Goal: Find contact information: Obtain details needed to contact an individual or organization

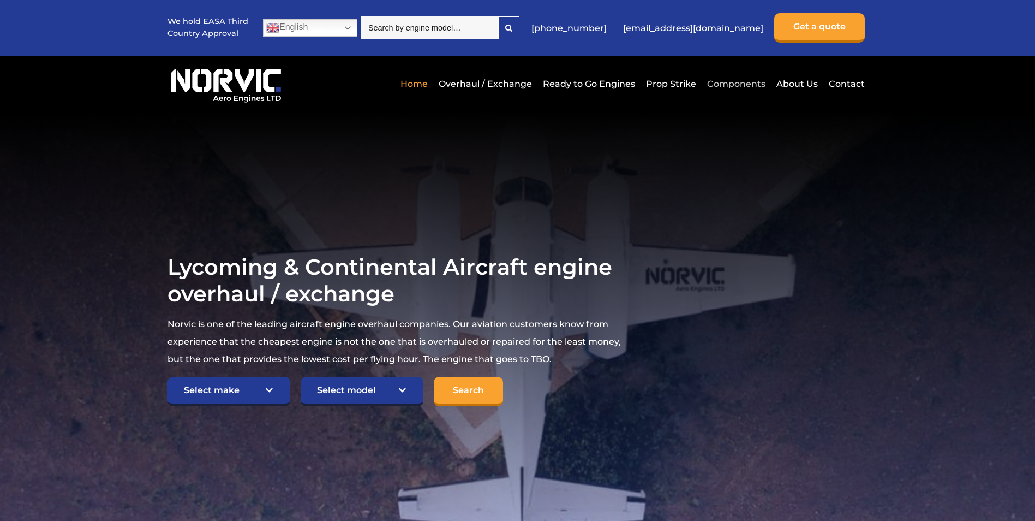
click at [735, 83] on link "Components" at bounding box center [736, 83] width 64 height 27
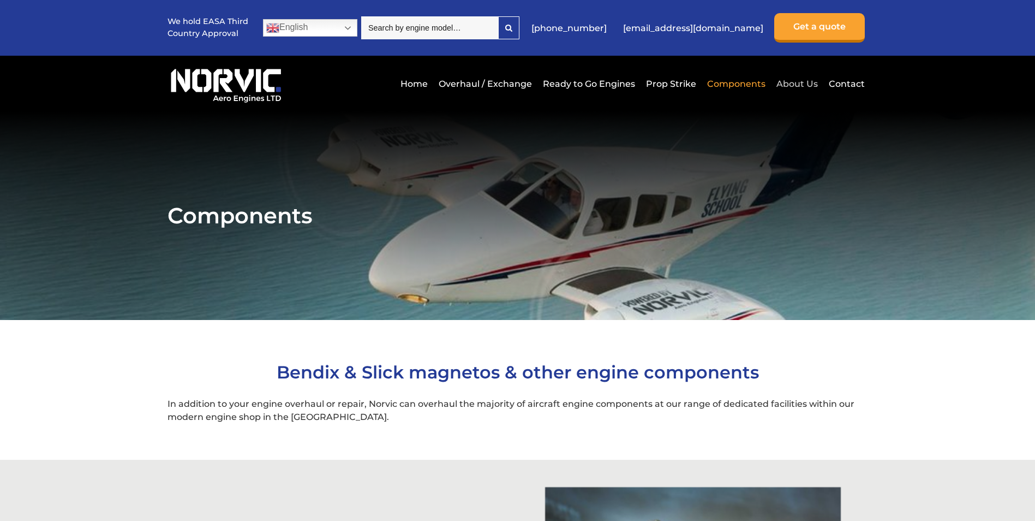
click at [797, 85] on link "About Us" at bounding box center [797, 83] width 47 height 27
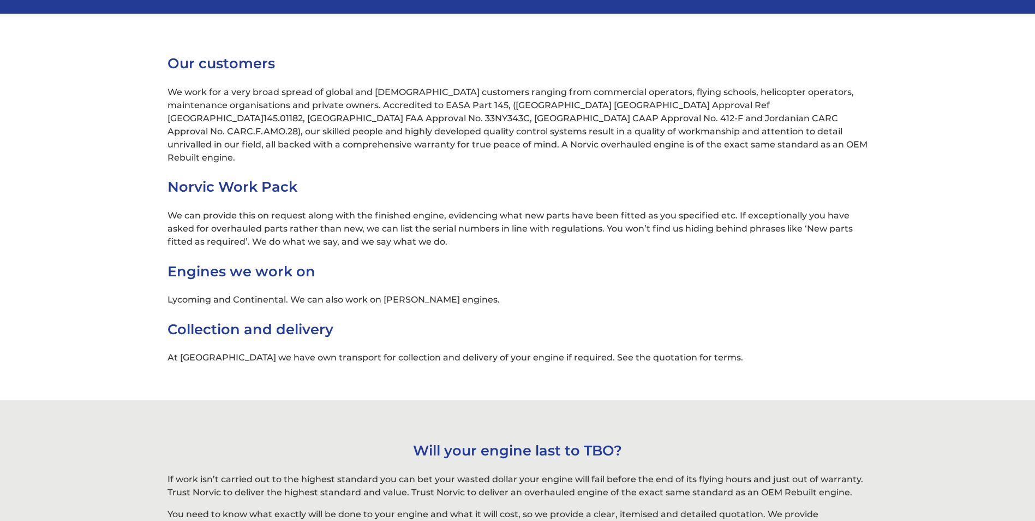
scroll to position [3110, 0]
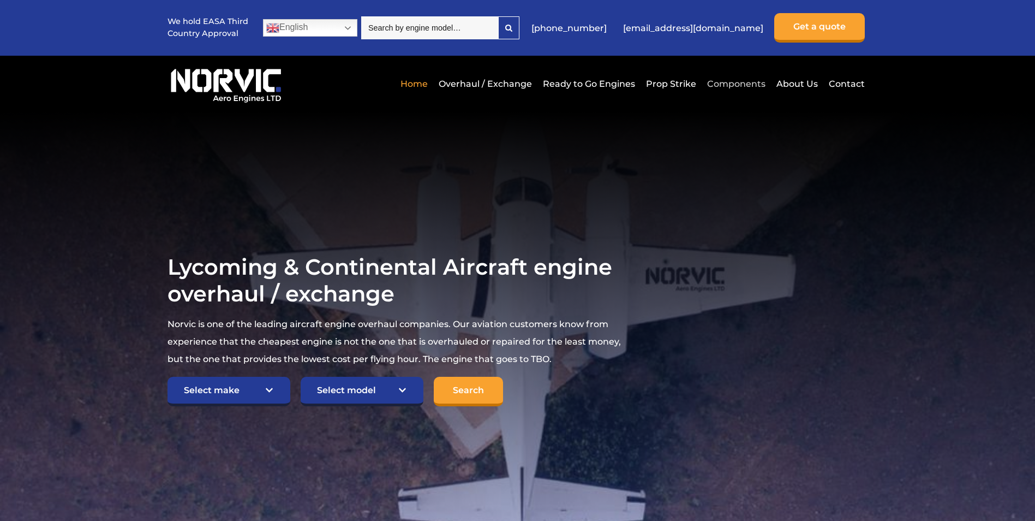
click at [726, 86] on link "Components" at bounding box center [736, 83] width 64 height 27
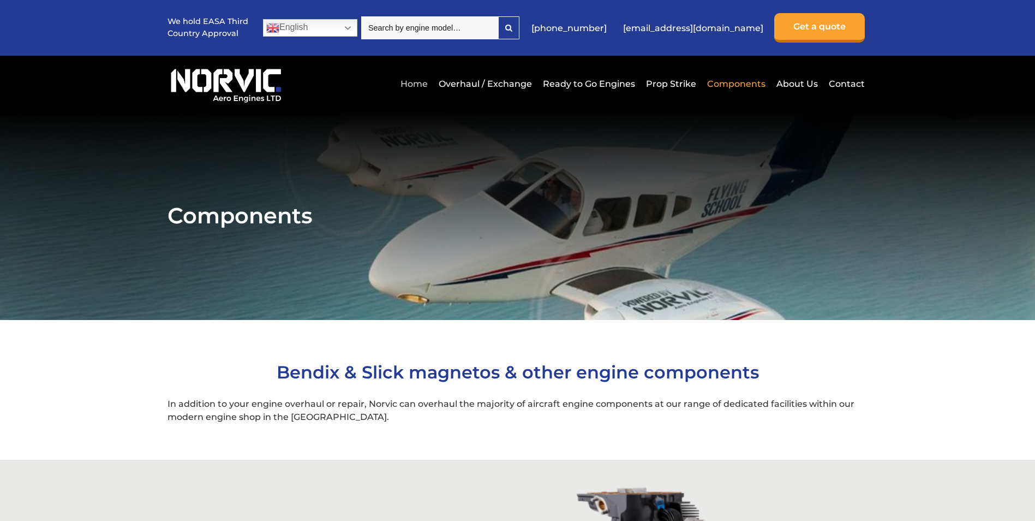
click at [427, 84] on link "Home" at bounding box center [414, 83] width 33 height 27
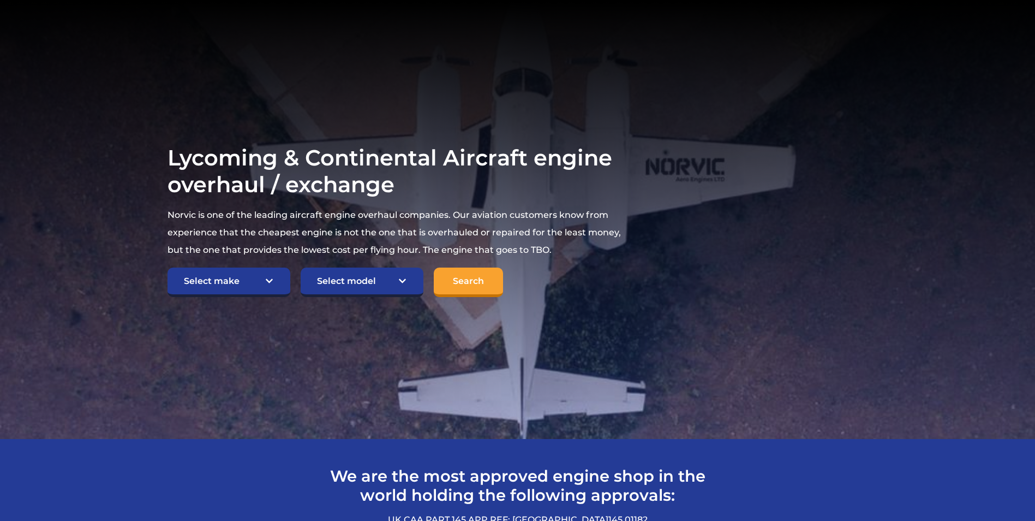
scroll to position [55, 0]
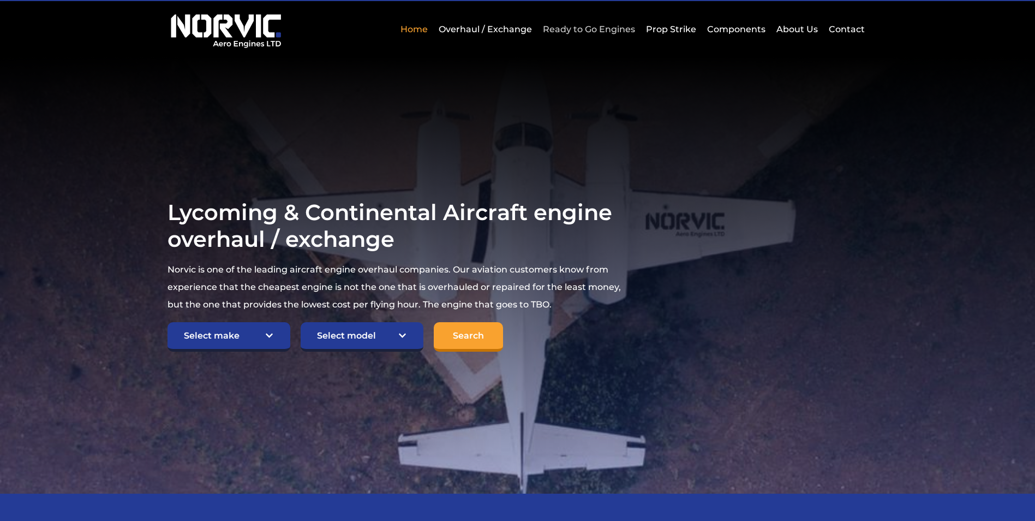
click at [588, 29] on link "Ready to Go Engines" at bounding box center [589, 29] width 98 height 27
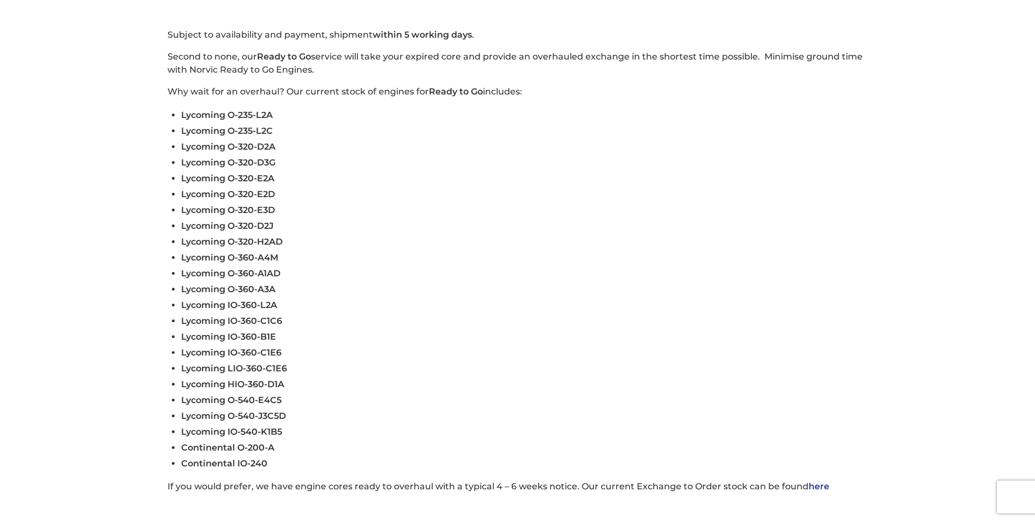
scroll to position [546, 0]
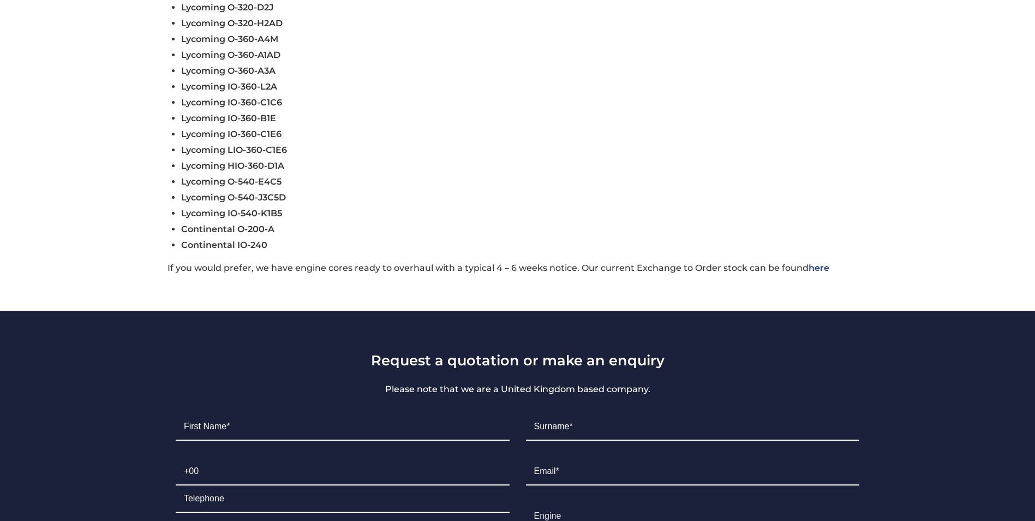
click at [812, 269] on link "here" at bounding box center [819, 267] width 21 height 10
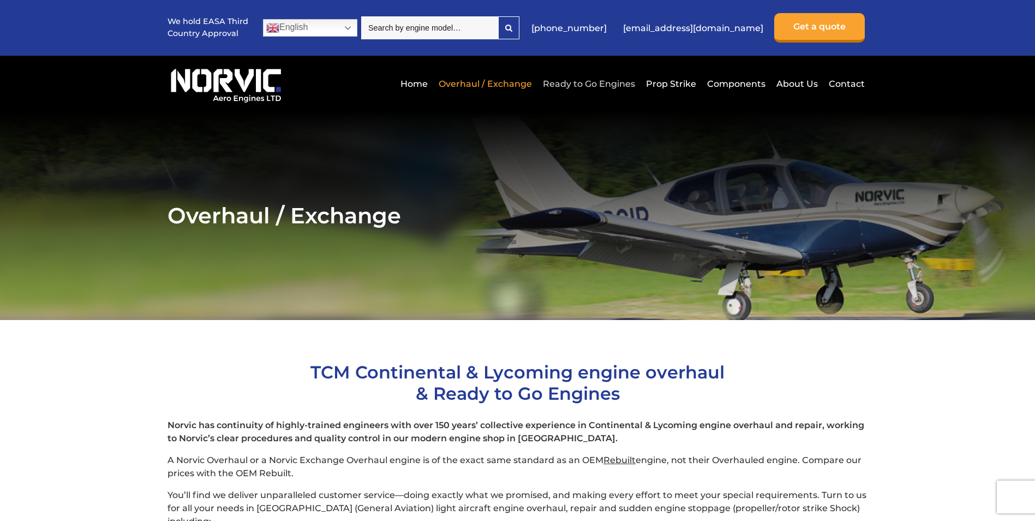
click at [608, 83] on link "Ready to Go Engines" at bounding box center [589, 83] width 98 height 27
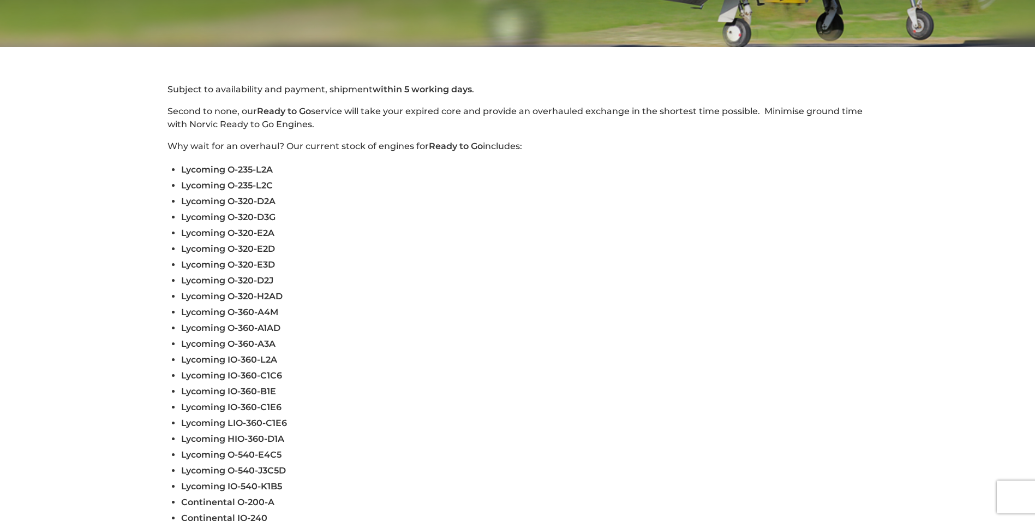
scroll to position [436, 0]
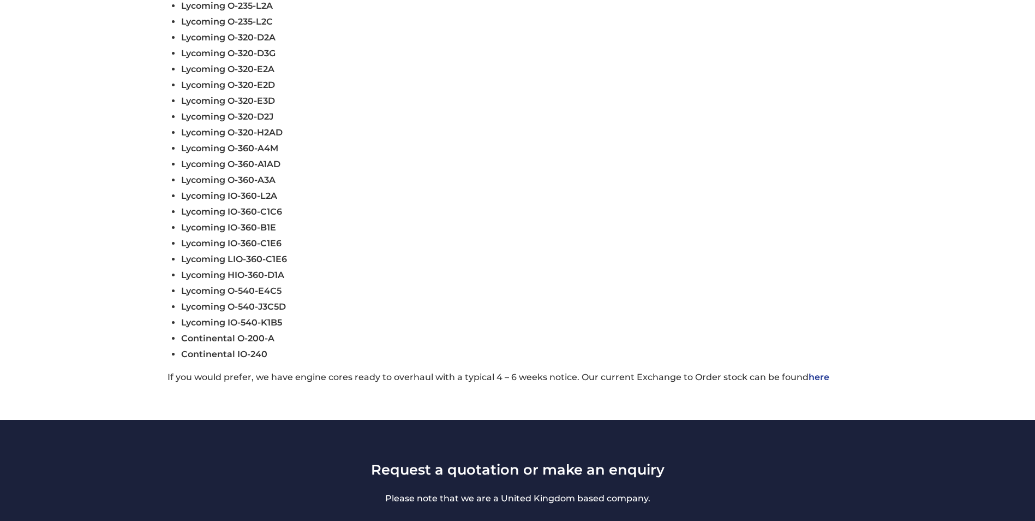
click at [242, 353] on span "Continental IO-240" at bounding box center [224, 354] width 86 height 10
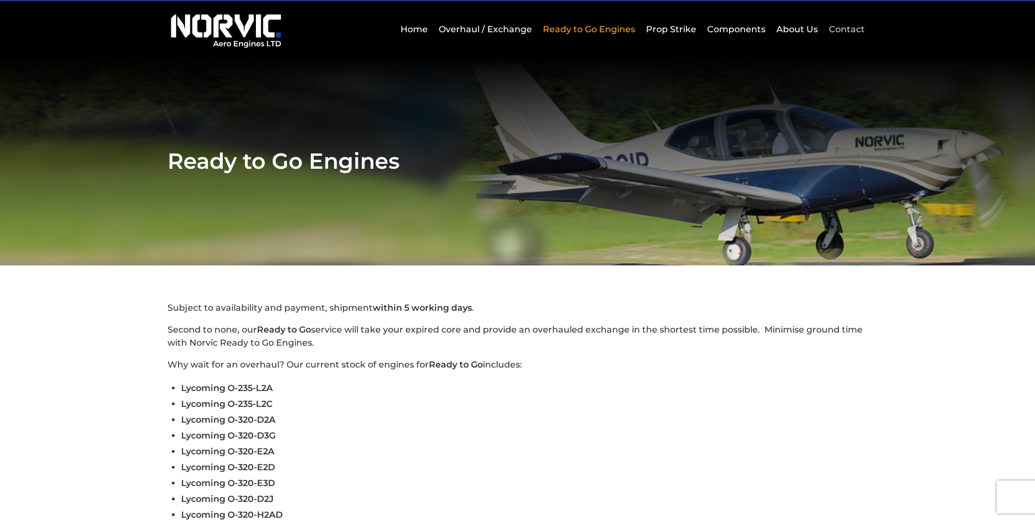
click at [846, 37] on link "Contact" at bounding box center [845, 29] width 39 height 27
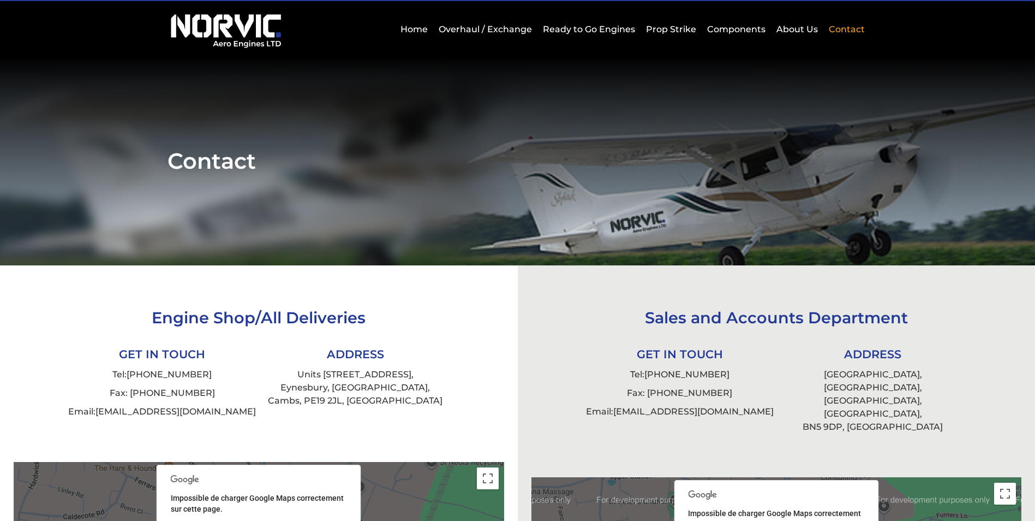
scroll to position [273, 0]
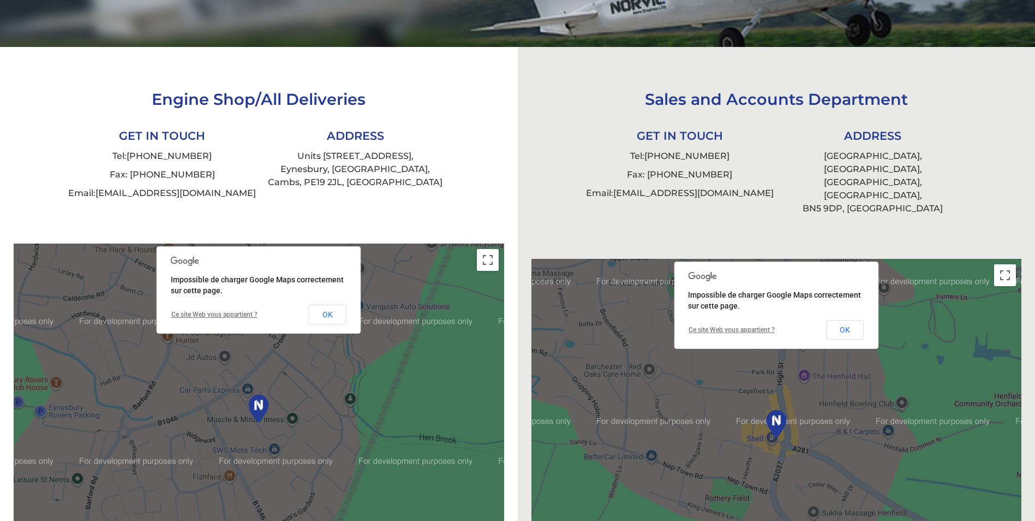
click at [318, 412] on div at bounding box center [259, 424] width 491 height 363
click at [333, 315] on button "OK" at bounding box center [328, 314] width 38 height 20
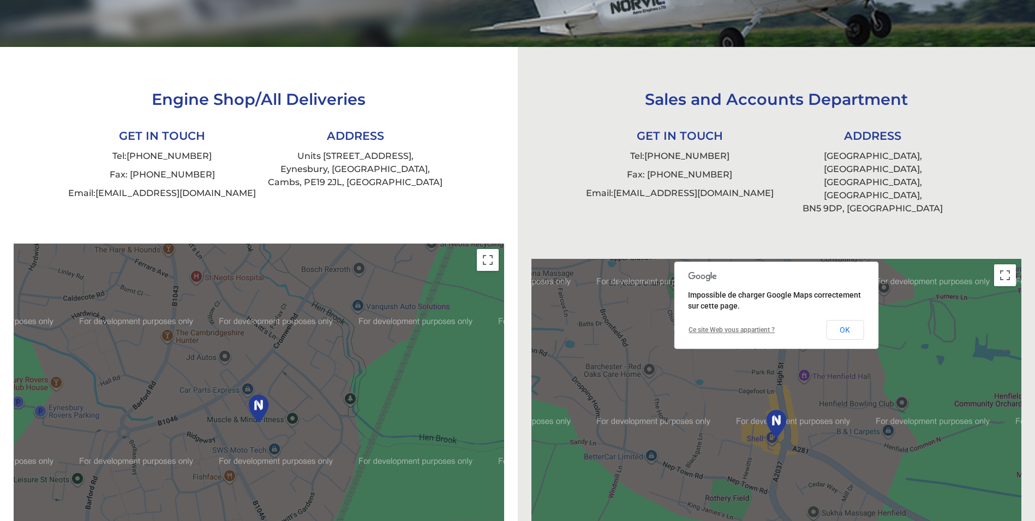
scroll to position [382, 0]
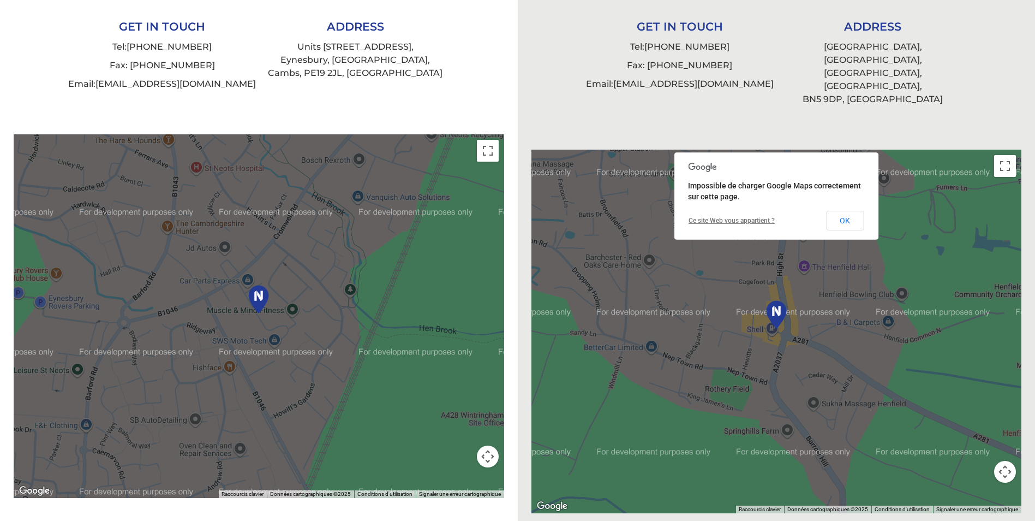
click at [391, 386] on div at bounding box center [259, 315] width 491 height 363
click at [576, 370] on div at bounding box center [776, 330] width 491 height 363
click at [486, 154] on button "Passer en plein écran" at bounding box center [488, 151] width 22 height 22
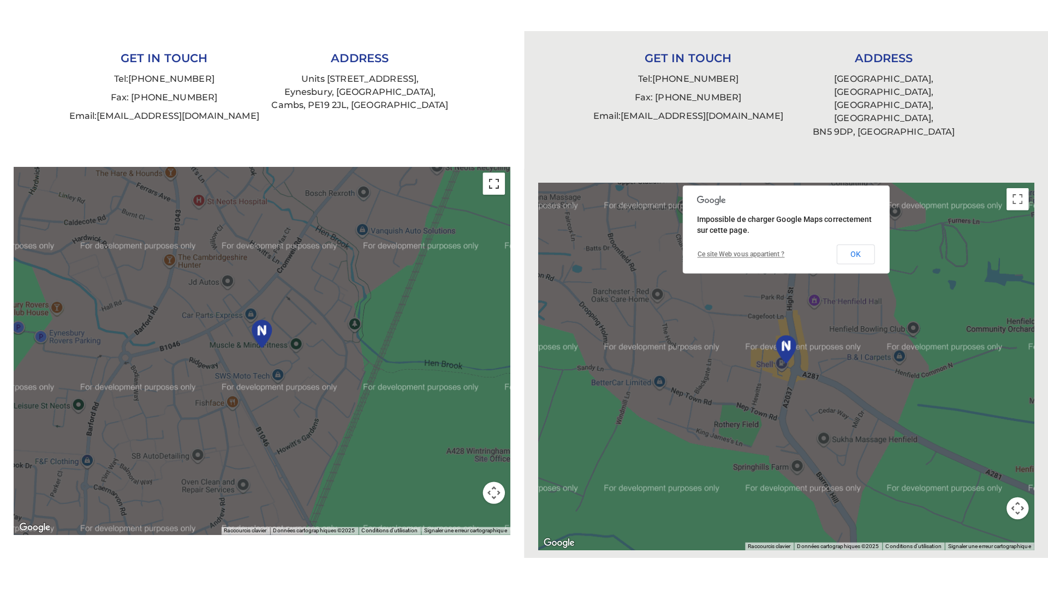
scroll to position [410, 0]
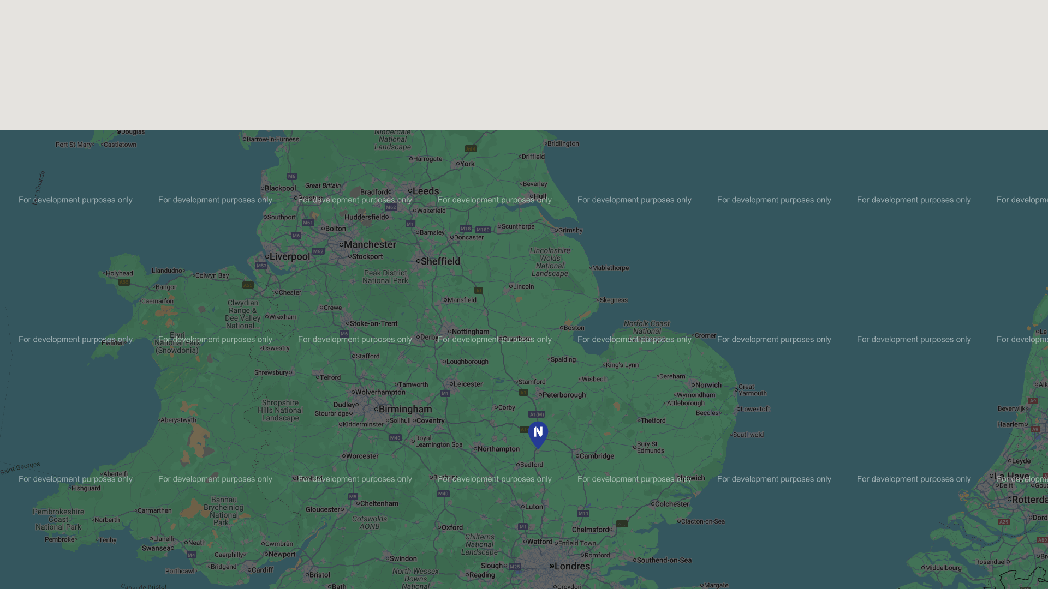
drag, startPoint x: 352, startPoint y: 504, endPoint x: 366, endPoint y: 440, distance: 64.7
click at [366, 440] on div at bounding box center [524, 513] width 1048 height 1846
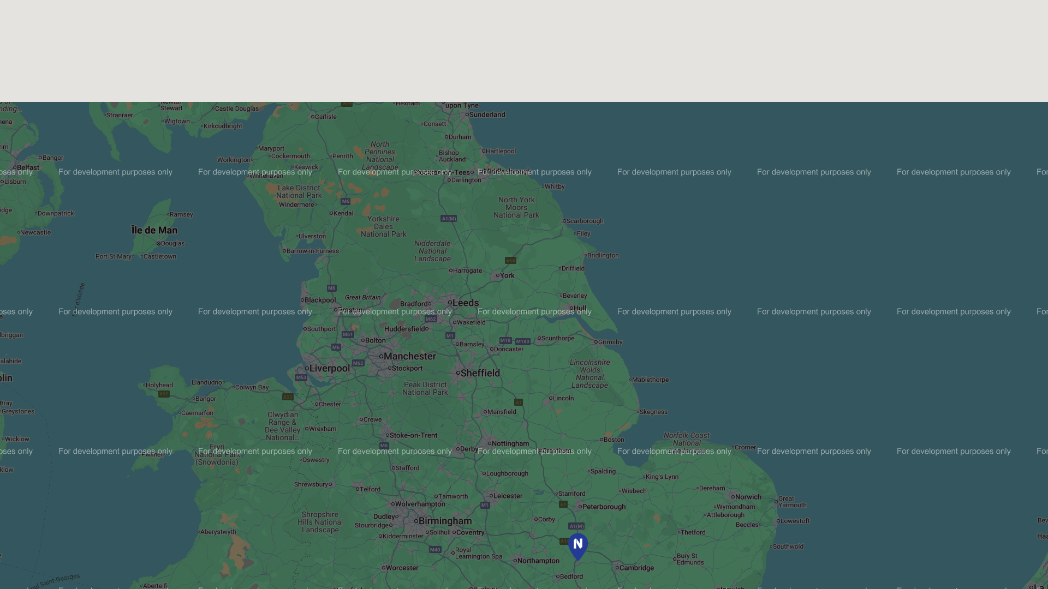
drag, startPoint x: 552, startPoint y: 319, endPoint x: 591, endPoint y: 433, distance: 120.1
click at [591, 433] on div at bounding box center [524, 513] width 1048 height 1846
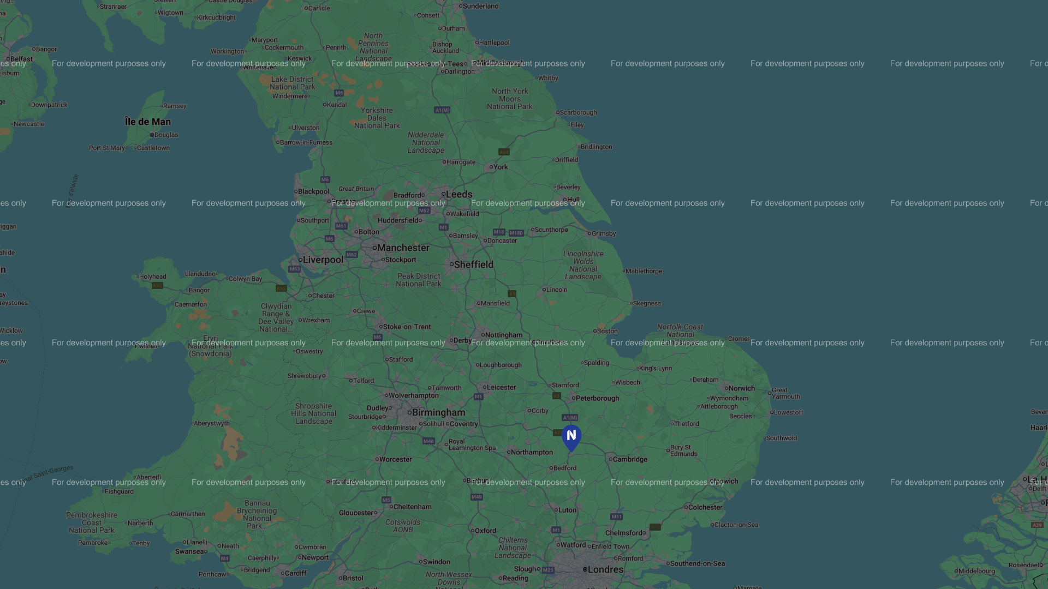
drag, startPoint x: 436, startPoint y: 438, endPoint x: 428, endPoint y: 327, distance: 111.6
click at [428, 327] on div at bounding box center [524, 513] width 1048 height 1846
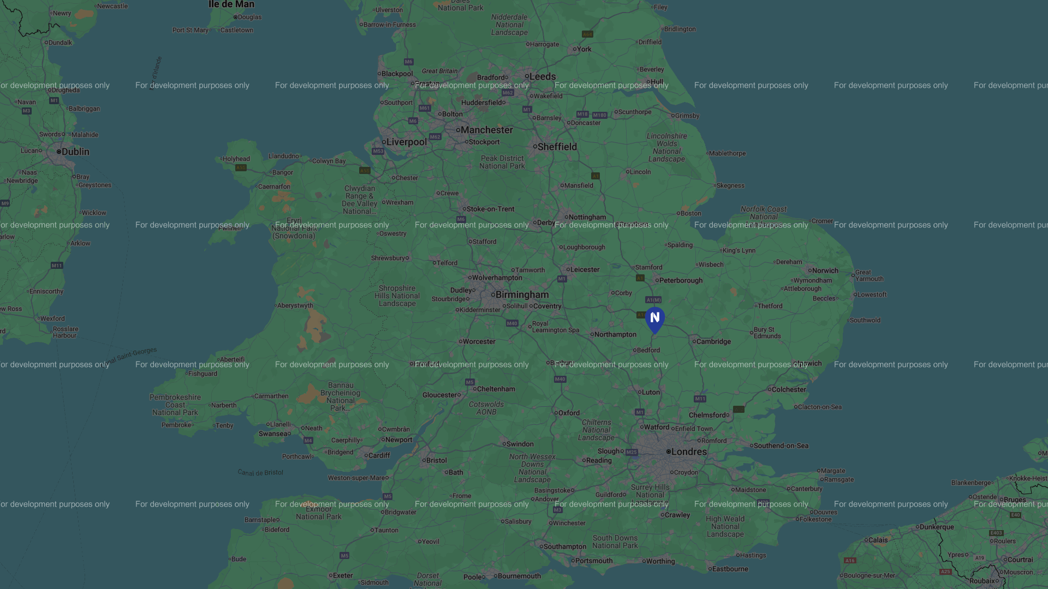
drag, startPoint x: 229, startPoint y: 410, endPoint x: 314, endPoint y: 292, distance: 145.5
click at [314, 292] on div at bounding box center [524, 513] width 1048 height 1846
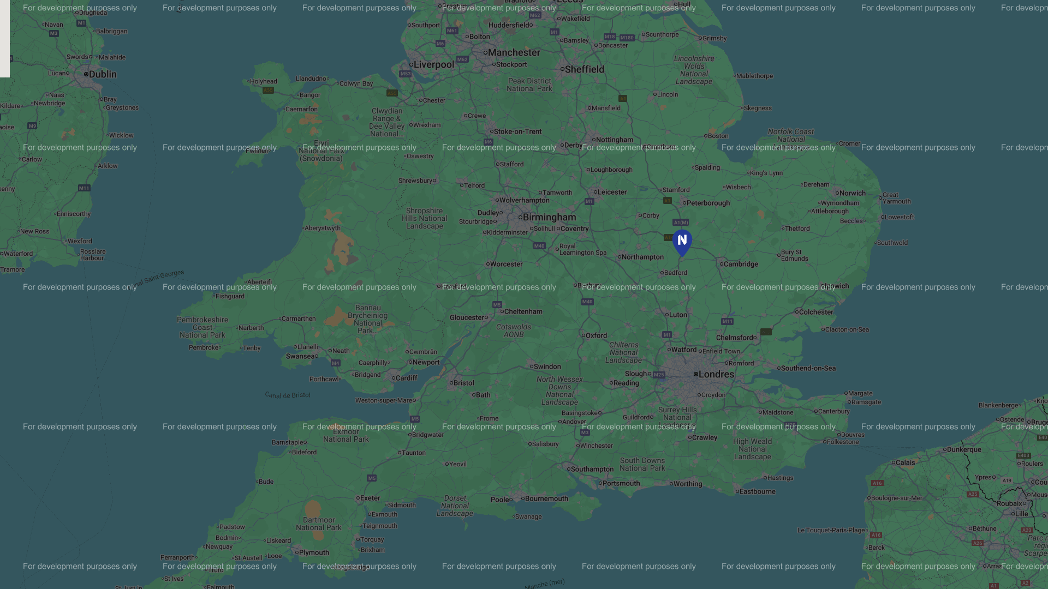
drag, startPoint x: 379, startPoint y: 470, endPoint x: 406, endPoint y: 391, distance: 84.2
click at [406, 391] on div at bounding box center [524, 513] width 1048 height 1846
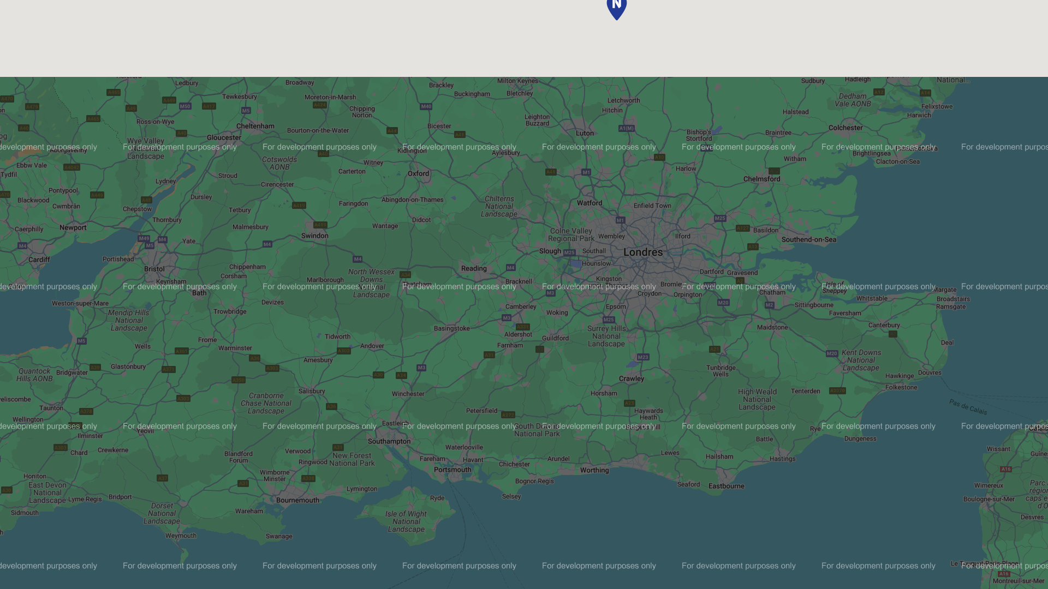
drag, startPoint x: 812, startPoint y: 287, endPoint x: 582, endPoint y: 303, distance: 231.3
click at [582, 303] on div at bounding box center [524, 513] width 1048 height 1846
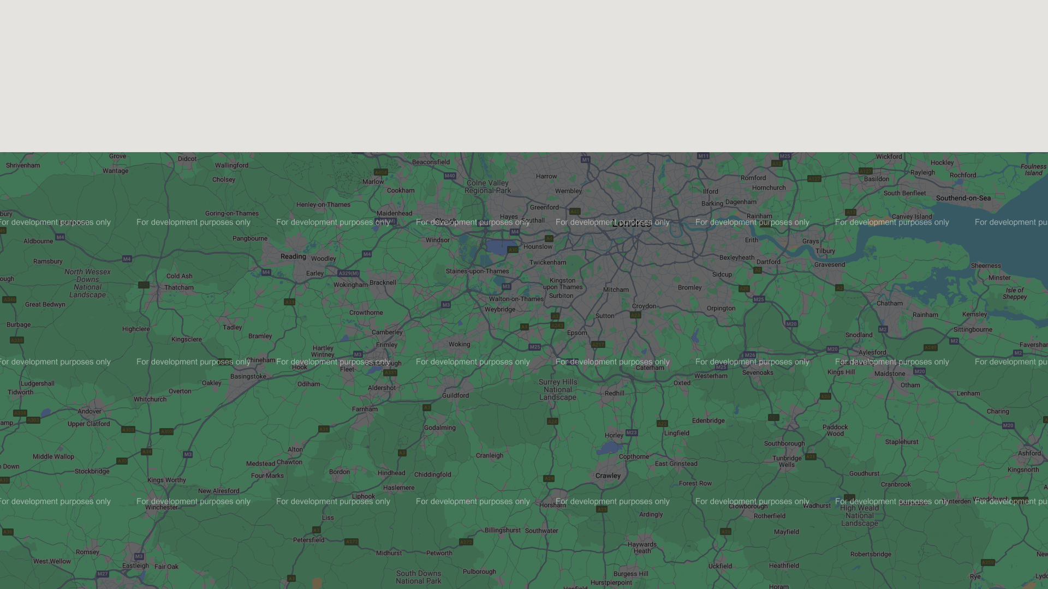
drag, startPoint x: 708, startPoint y: 232, endPoint x: 589, endPoint y: 468, distance: 264.0
click at [589, 468] on div at bounding box center [524, 513] width 1048 height 1846
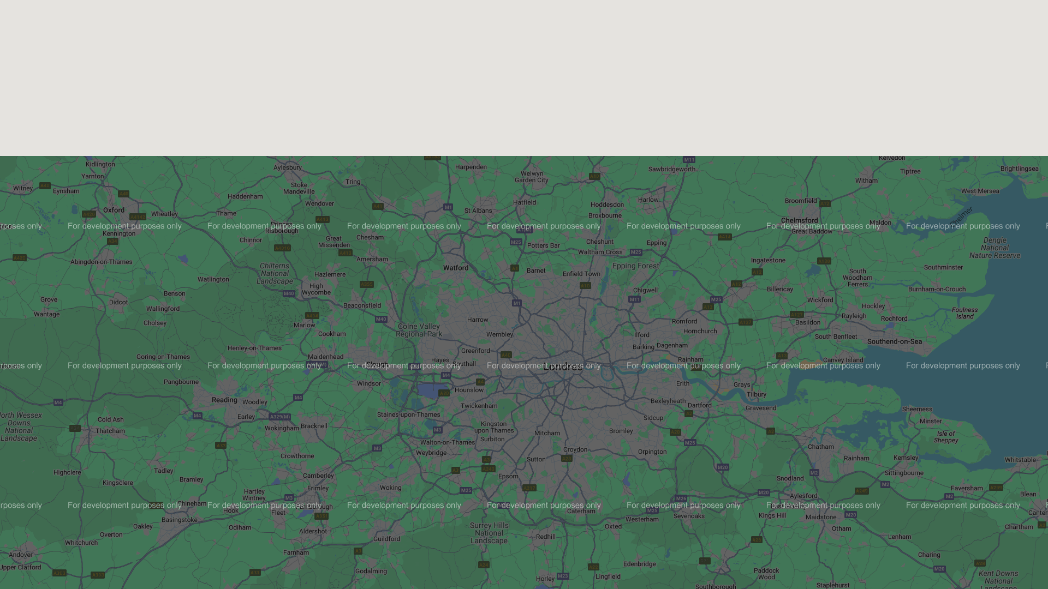
drag, startPoint x: 657, startPoint y: 290, endPoint x: 585, endPoint y: 440, distance: 166.2
click at [585, 440] on div at bounding box center [524, 513] width 1048 height 1846
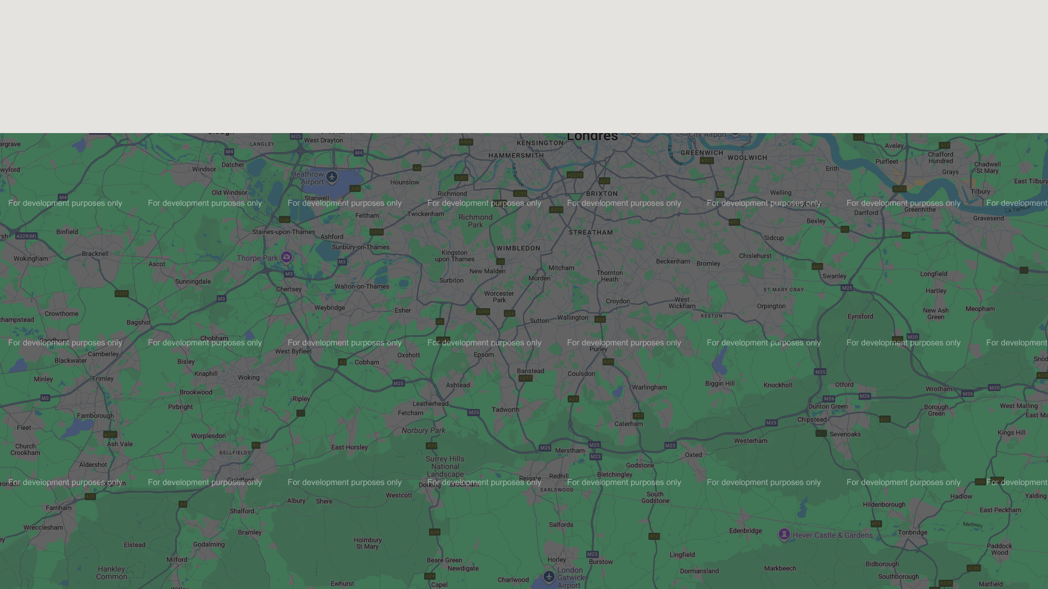
drag, startPoint x: 779, startPoint y: 465, endPoint x: 769, endPoint y: 379, distance: 86.8
click at [769, 379] on div at bounding box center [524, 513] width 1048 height 1846
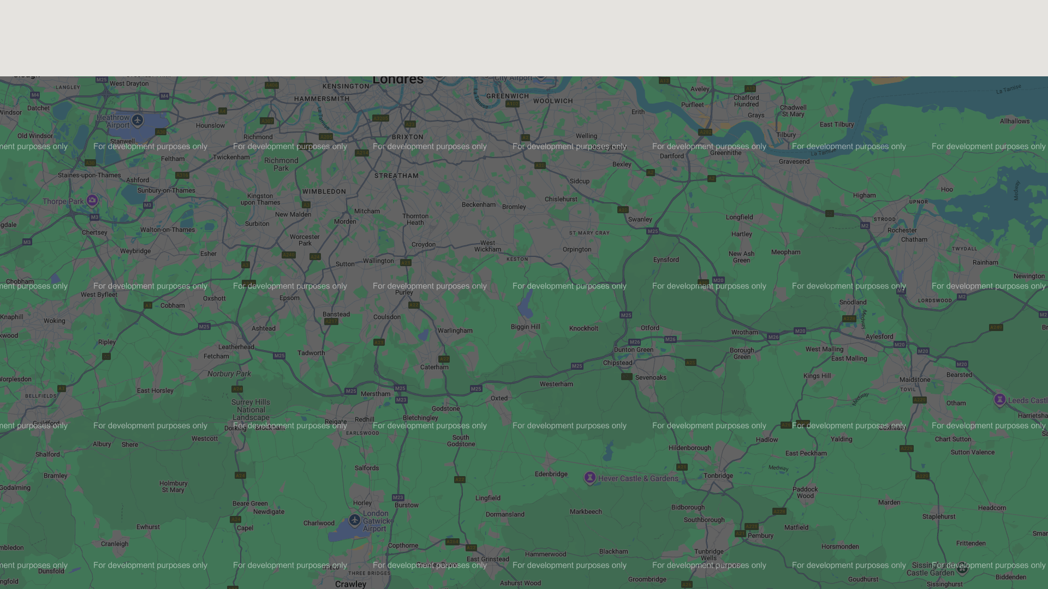
drag, startPoint x: 853, startPoint y: 386, endPoint x: 657, endPoint y: 328, distance: 203.6
click at [657, 328] on div at bounding box center [524, 513] width 1048 height 1846
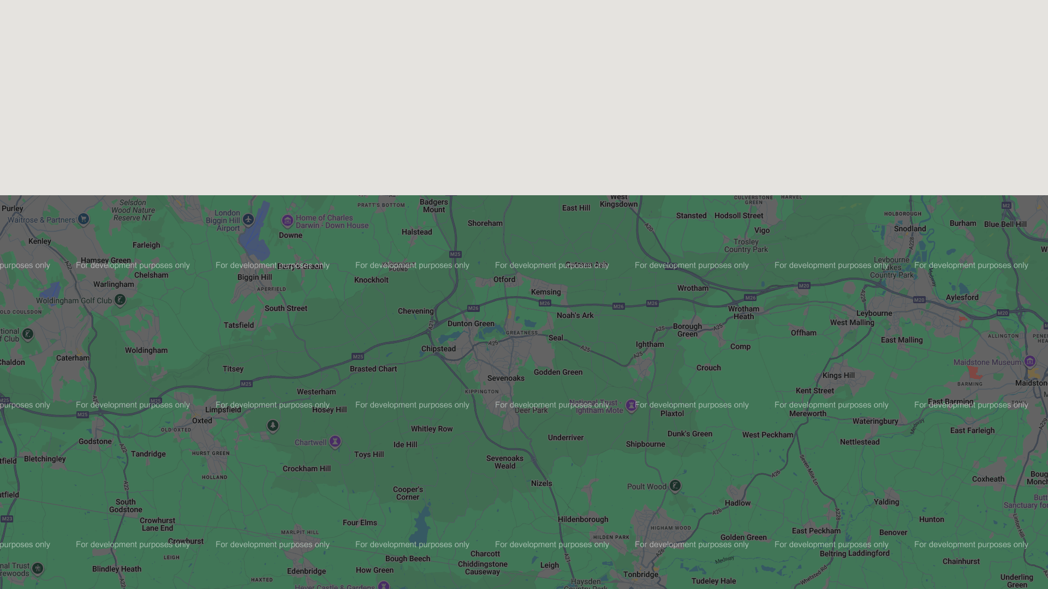
drag, startPoint x: 693, startPoint y: 328, endPoint x: 418, endPoint y: 469, distance: 308.9
click at [418, 469] on div at bounding box center [524, 513] width 1048 height 1846
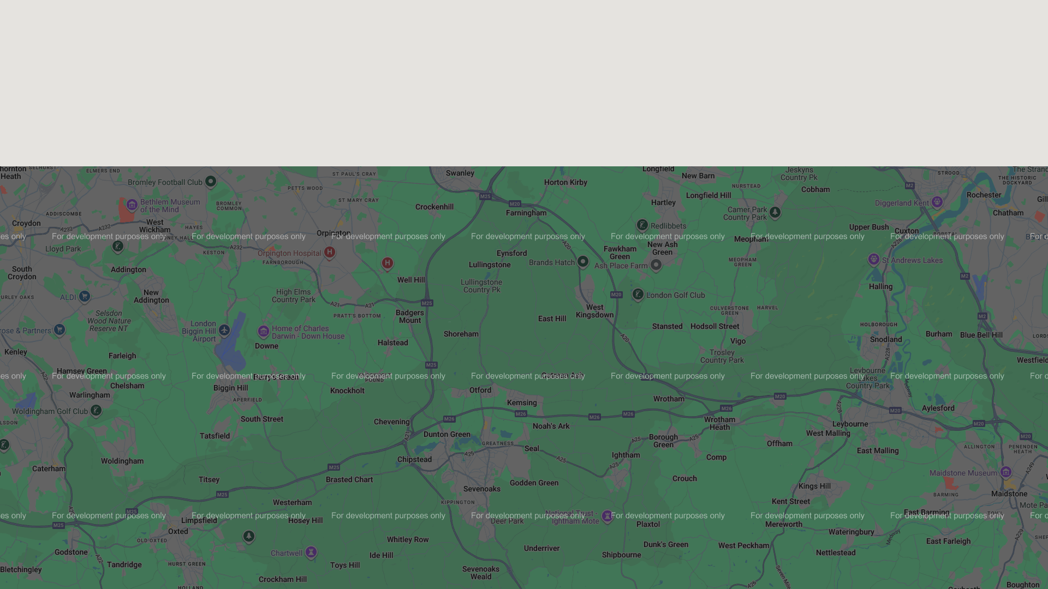
drag, startPoint x: 609, startPoint y: 336, endPoint x: 585, endPoint y: 453, distance: 120.4
click at [585, 453] on div at bounding box center [524, 513] width 1048 height 1846
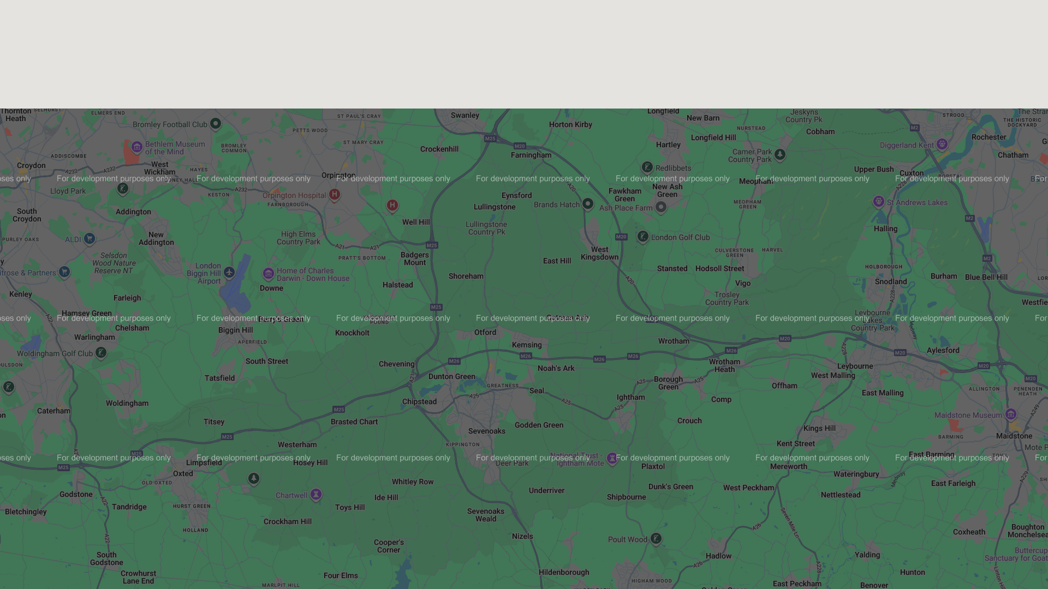
drag, startPoint x: 475, startPoint y: 404, endPoint x: 480, endPoint y: 345, distance: 59.7
click at [480, 345] on div at bounding box center [524, 513] width 1048 height 1846
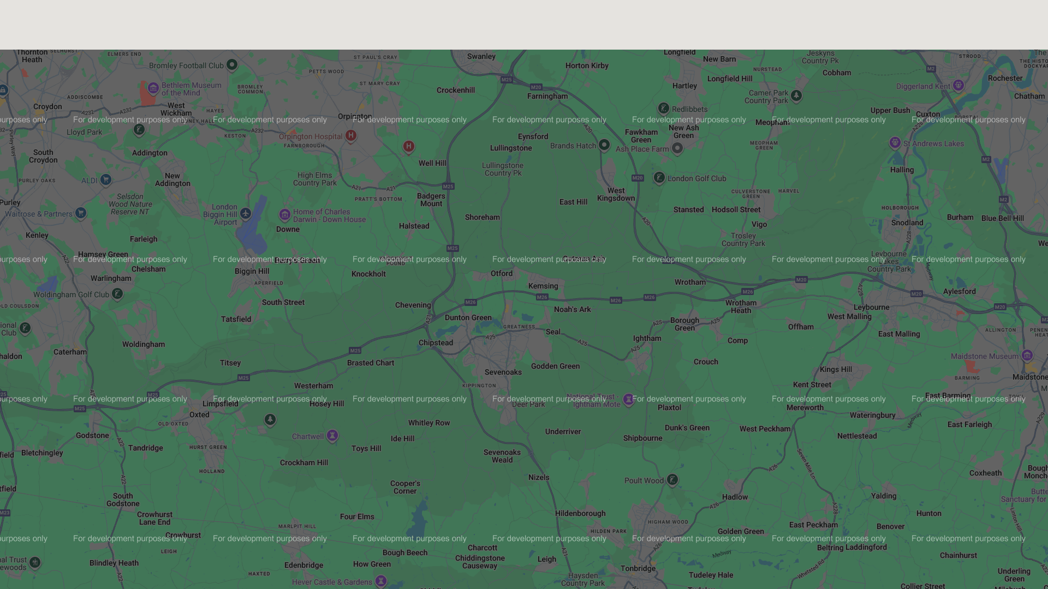
drag, startPoint x: 517, startPoint y: 481, endPoint x: 532, endPoint y: 424, distance: 58.8
click at [532, 424] on div at bounding box center [524, 513] width 1048 height 1846
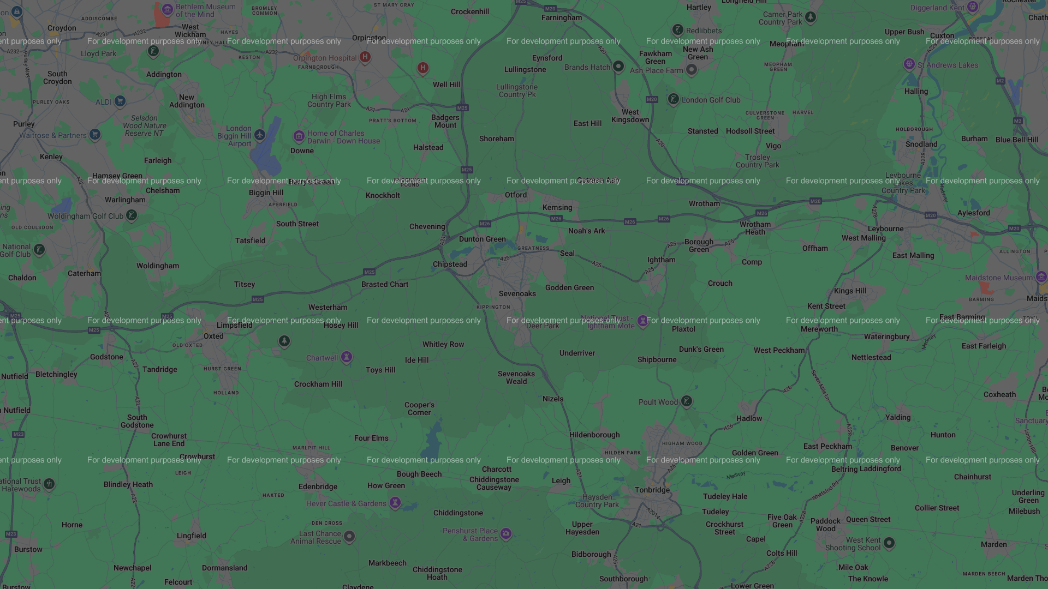
drag, startPoint x: 538, startPoint y: 513, endPoint x: 552, endPoint y: 430, distance: 84.1
click at [552, 430] on div at bounding box center [524, 513] width 1048 height 1846
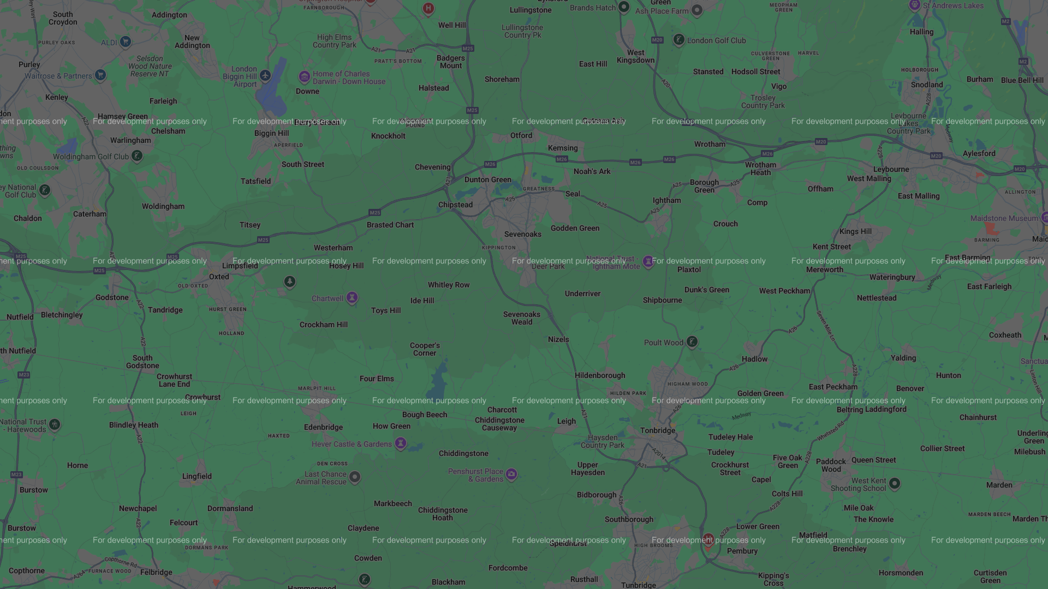
drag, startPoint x: 554, startPoint y: 501, endPoint x: 560, endPoint y: 439, distance: 62.4
click at [560, 439] on div at bounding box center [524, 513] width 1048 height 1846
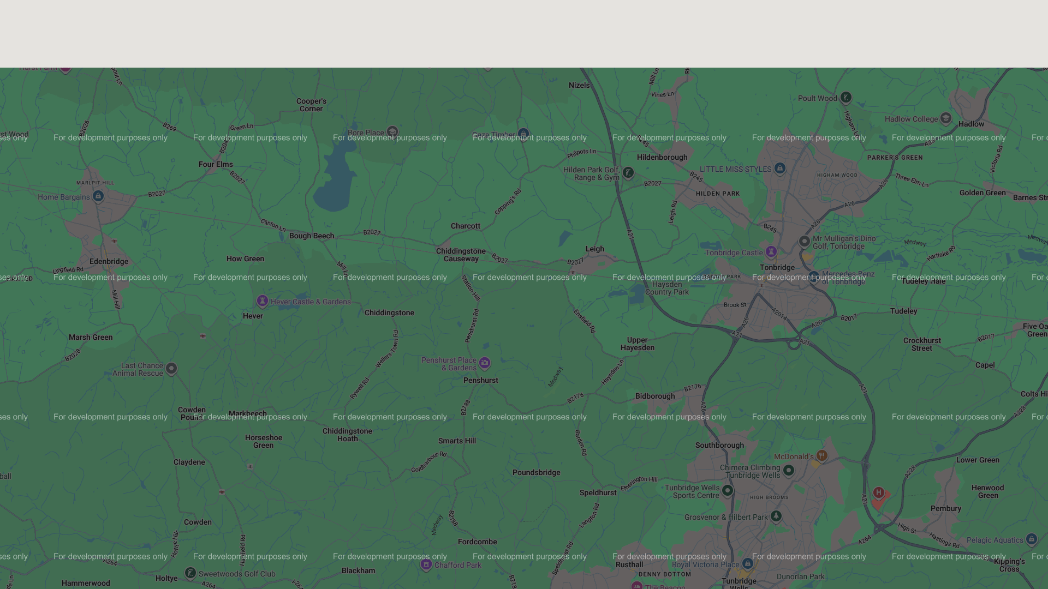
drag, startPoint x: 808, startPoint y: 517, endPoint x: 793, endPoint y: 434, distance: 84.2
click at [793, 434] on div at bounding box center [524, 513] width 1048 height 1846
click at [637, 371] on div at bounding box center [524, 513] width 1048 height 1846
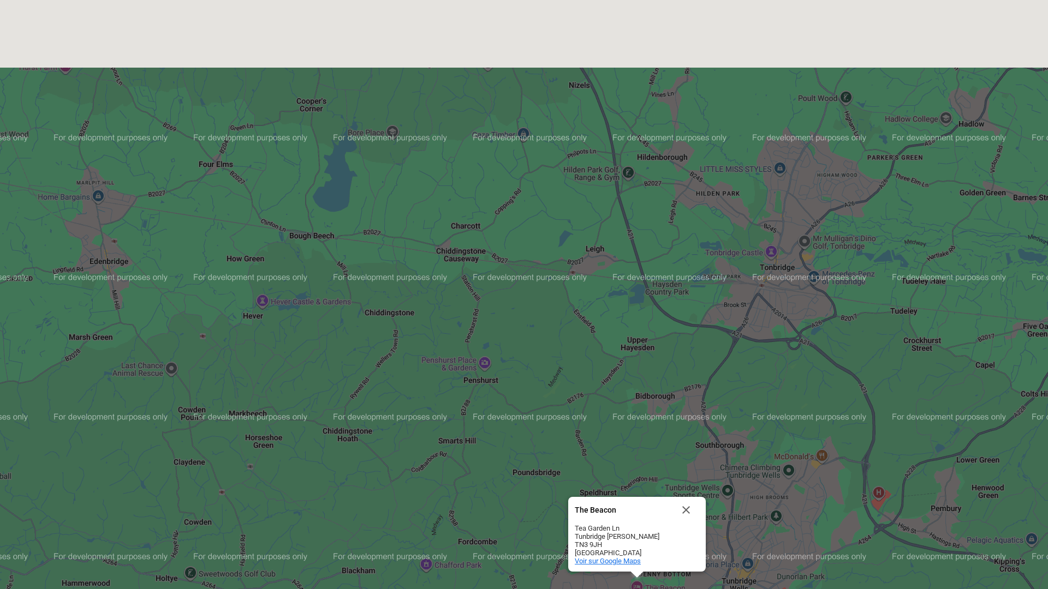
click at [620, 520] on span "Voir sur Google Maps" at bounding box center [608, 561] width 66 height 8
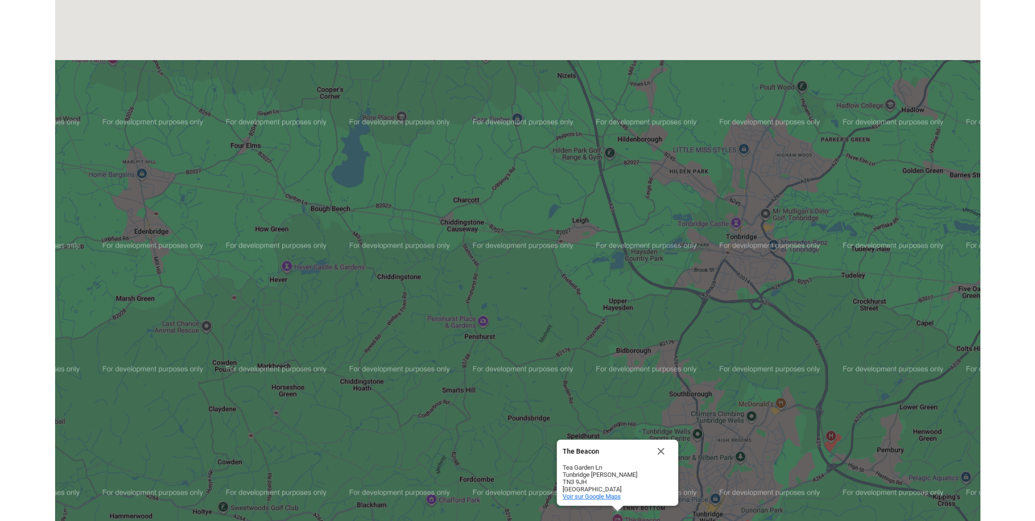
scroll to position [382, 0]
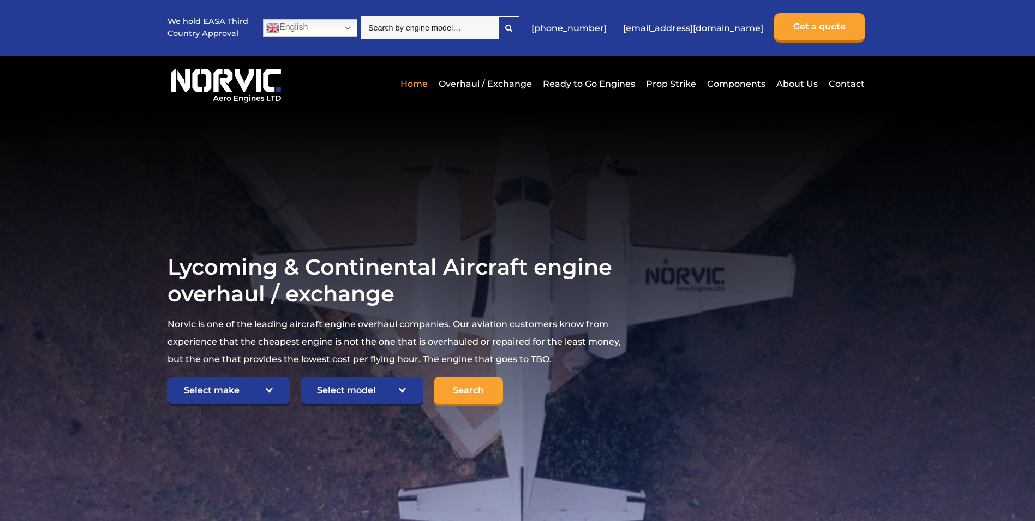
click at [426, 81] on link "Home" at bounding box center [414, 83] width 33 height 27
click at [803, 83] on link "About Us" at bounding box center [797, 83] width 47 height 27
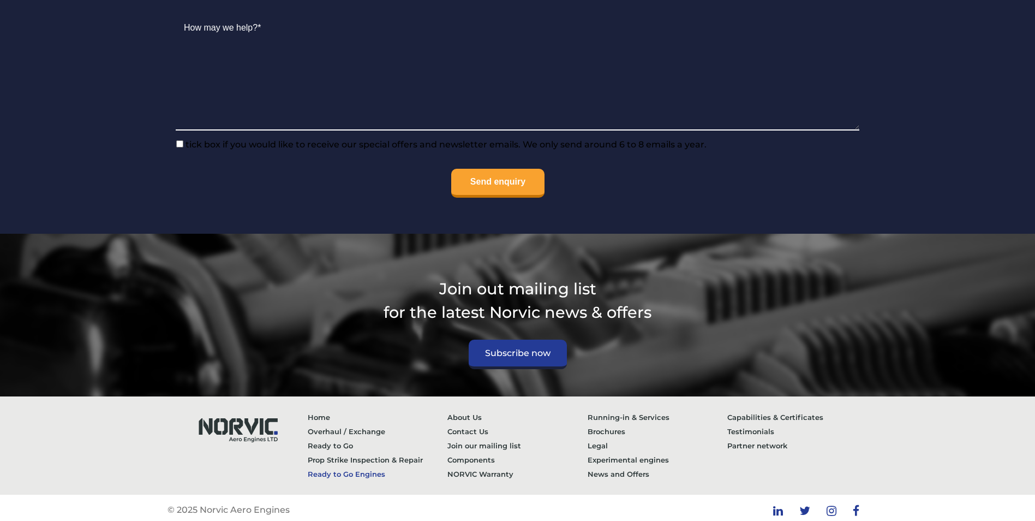
scroll to position [4368, 0]
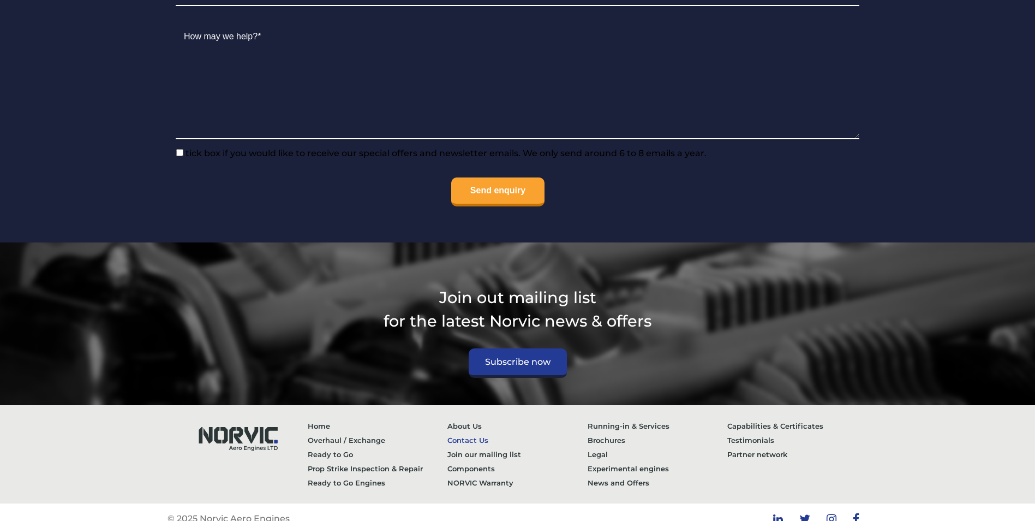
click at [469, 433] on link "Contact Us" at bounding box center [517, 440] width 140 height 14
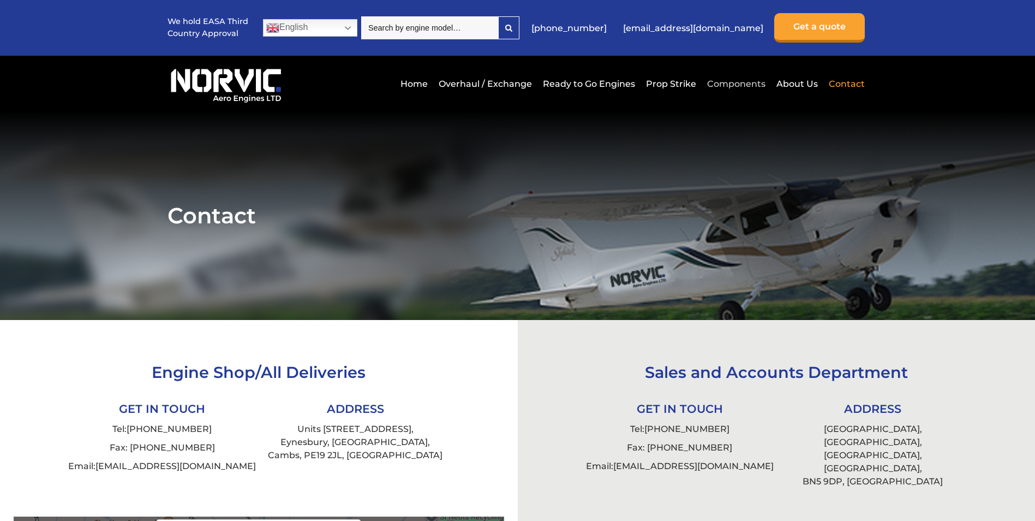
click at [744, 83] on link "Components" at bounding box center [736, 83] width 64 height 27
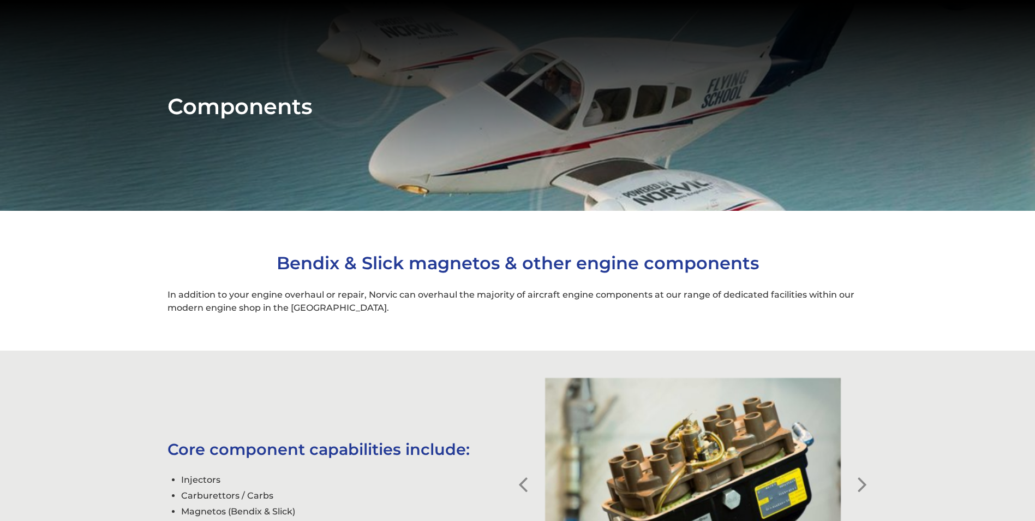
scroll to position [273, 0]
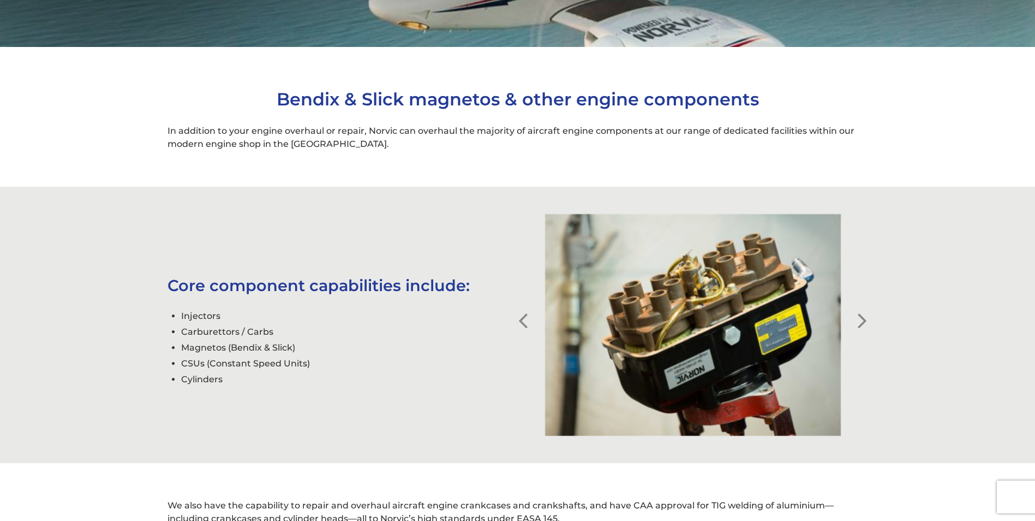
click at [863, 318] on button "Next" at bounding box center [862, 312] width 11 height 11
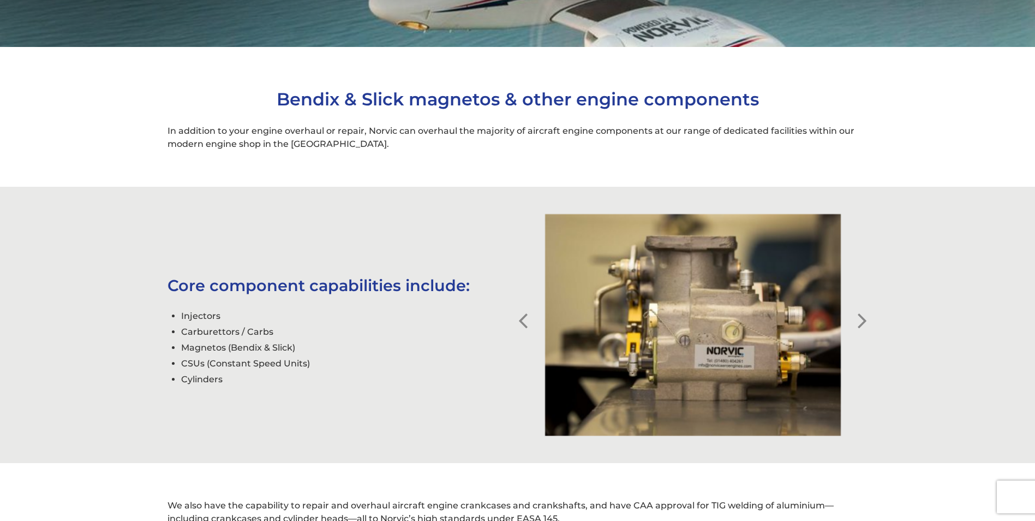
click at [863, 318] on button "Next" at bounding box center [862, 312] width 11 height 11
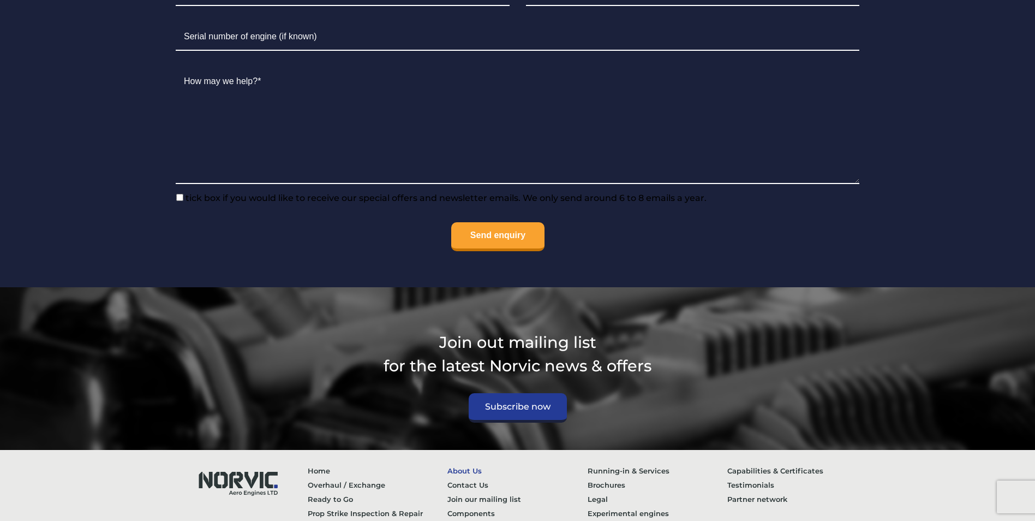
scroll to position [1313, 0]
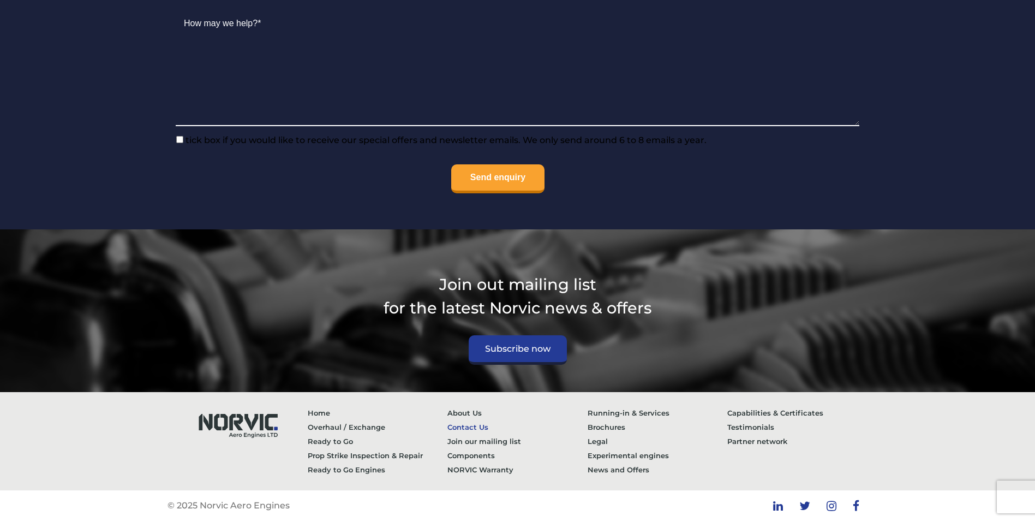
click at [476, 427] on link "Contact Us" at bounding box center [517, 427] width 140 height 14
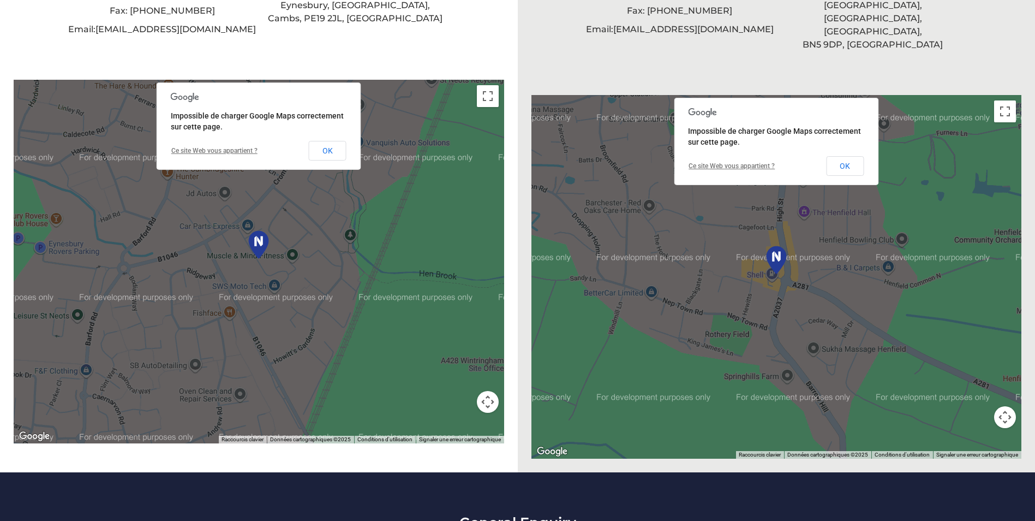
scroll to position [55, 0]
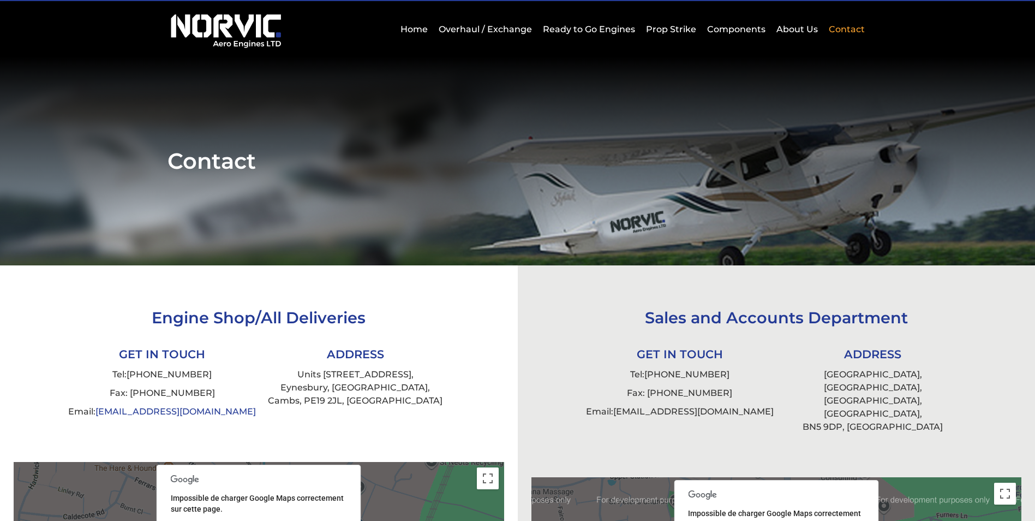
click at [181, 410] on link "[EMAIL_ADDRESS][DOMAIN_NAME]" at bounding box center [175, 411] width 160 height 10
click at [225, 415] on li "Email: [EMAIL_ADDRESS][DOMAIN_NAME]" at bounding box center [161, 411] width 193 height 19
click at [188, 412] on link "[EMAIL_ADDRESS][DOMAIN_NAME]" at bounding box center [175, 411] width 160 height 10
